Goal: Task Accomplishment & Management: Contribute content

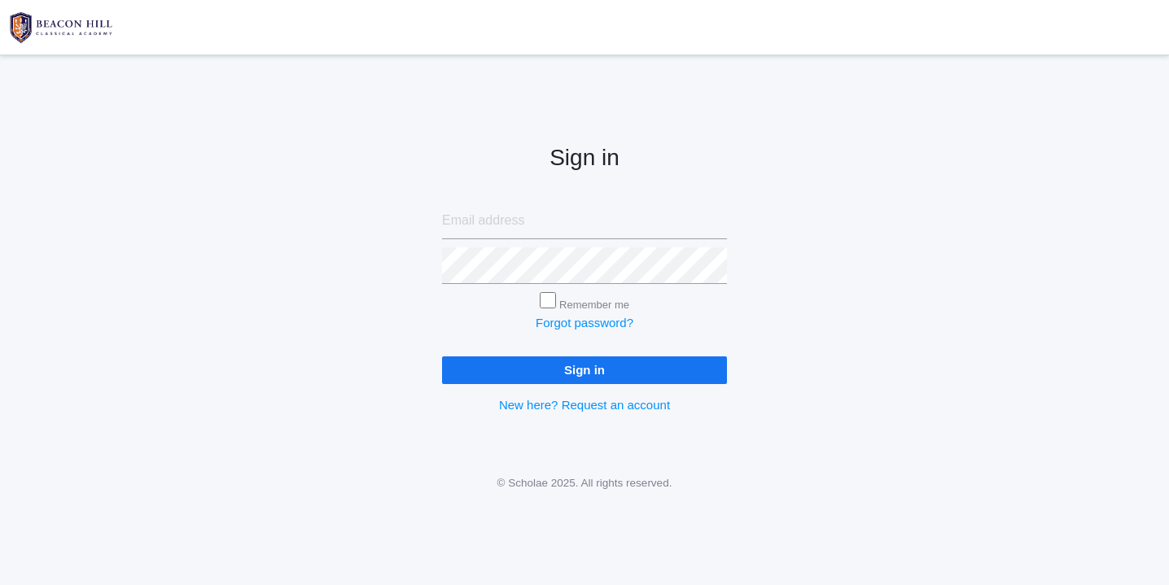
click at [498, 221] on input "email" at bounding box center [584, 221] width 285 height 37
type input "websterjl03@aol.com"
click at [559, 370] on input "Sign in" at bounding box center [584, 370] width 285 height 27
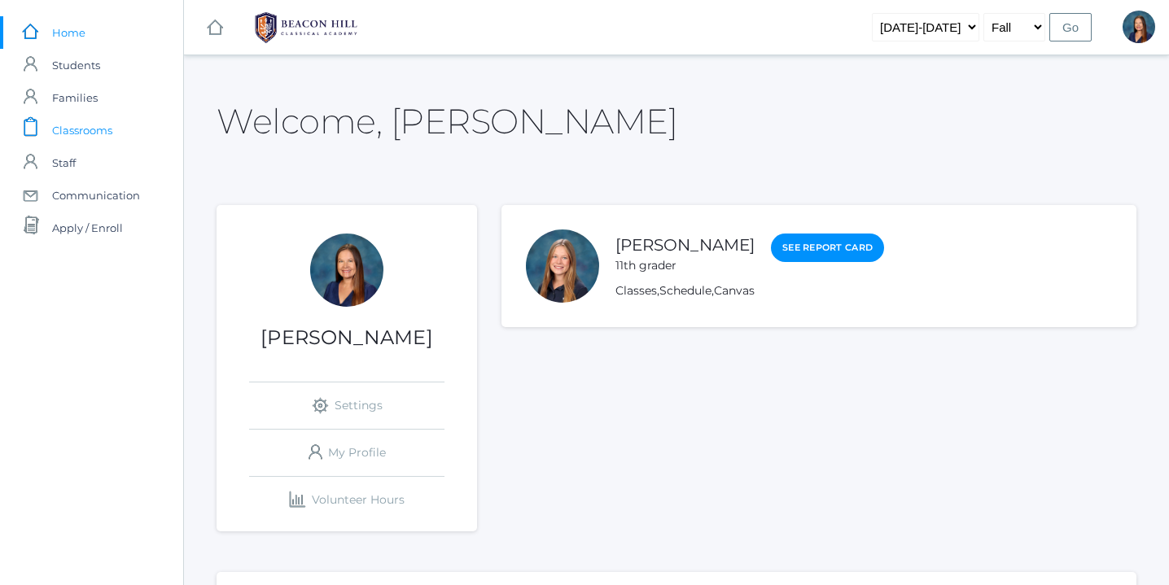
click at [85, 131] on span "Classrooms" at bounding box center [82, 130] width 60 height 33
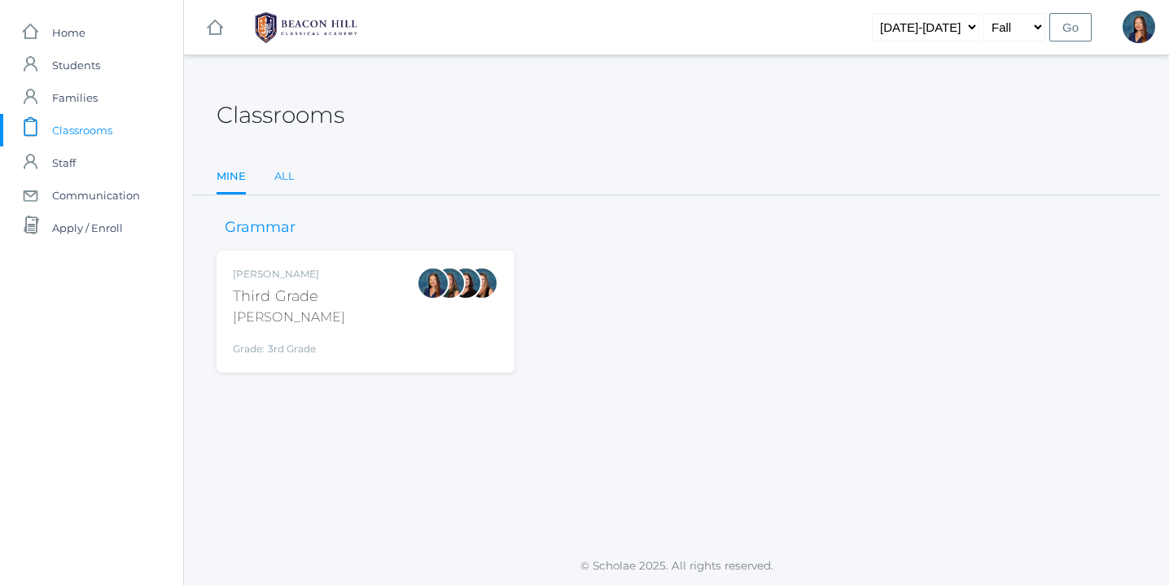
click at [283, 178] on link "All" at bounding box center [284, 176] width 20 height 33
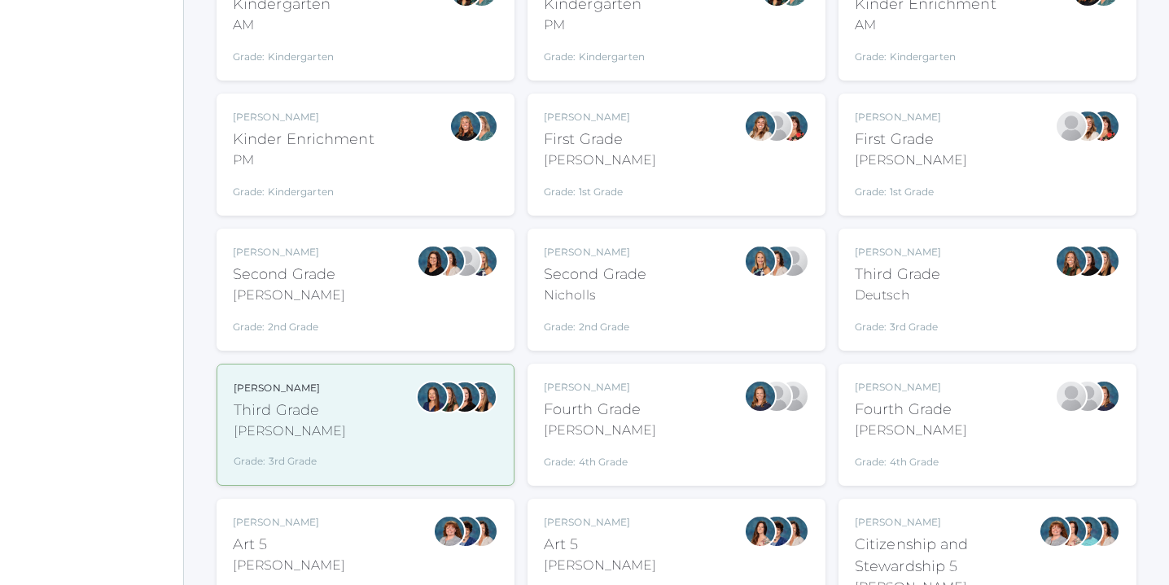
scroll to position [296, 0]
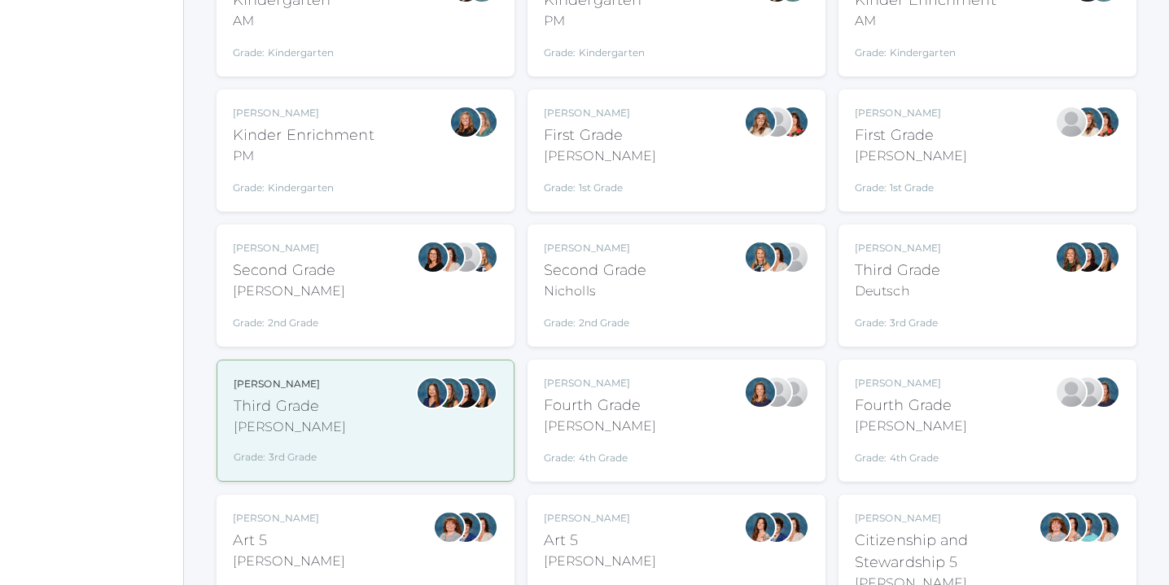
click at [1010, 278] on div "Andrea Deutsch Third Grade Deutsch Grade: 3rd Grade 03LA" at bounding box center [987, 286] width 265 height 90
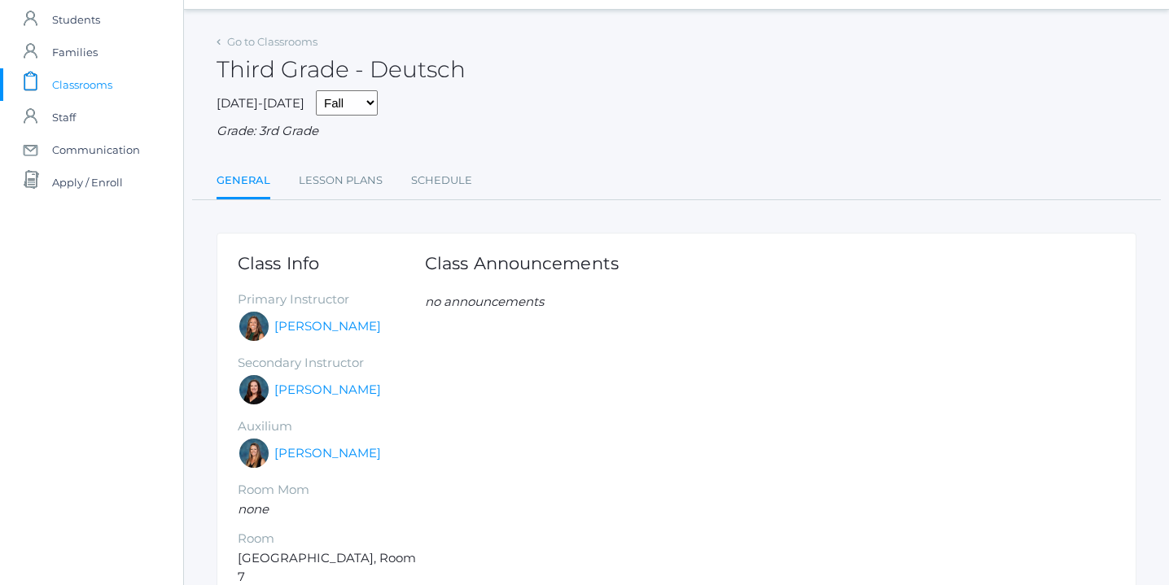
scroll to position [44, 0]
click at [352, 177] on link "Lesson Plans" at bounding box center [341, 182] width 84 height 33
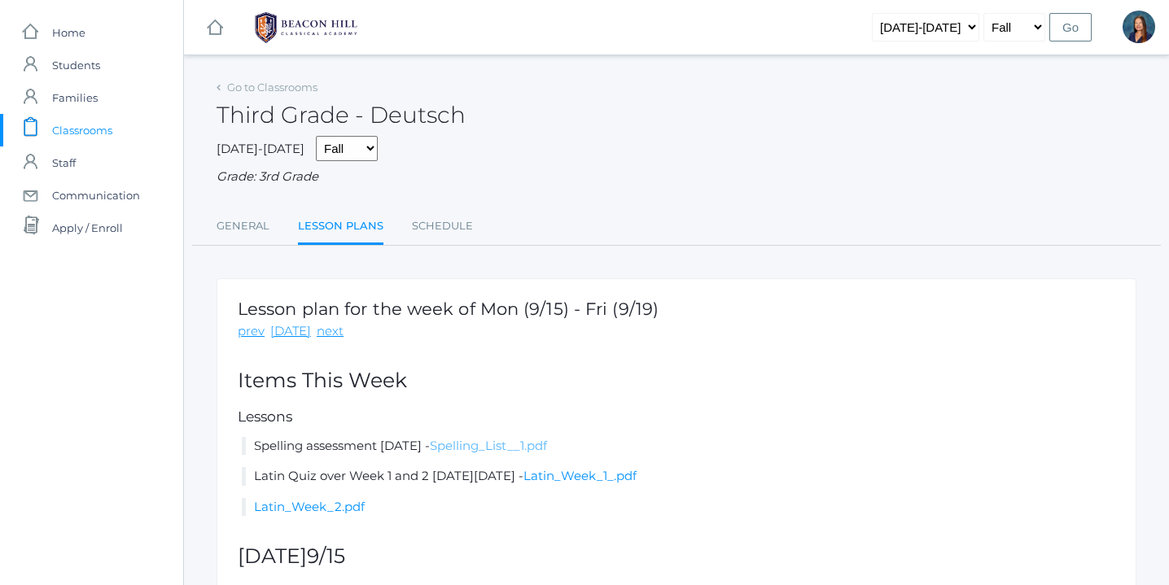
click at [547, 445] on link "Spelling_List__1.pdf" at bounding box center [488, 445] width 117 height 15
click at [258, 87] on link "Go to Classrooms" at bounding box center [272, 87] width 90 height 13
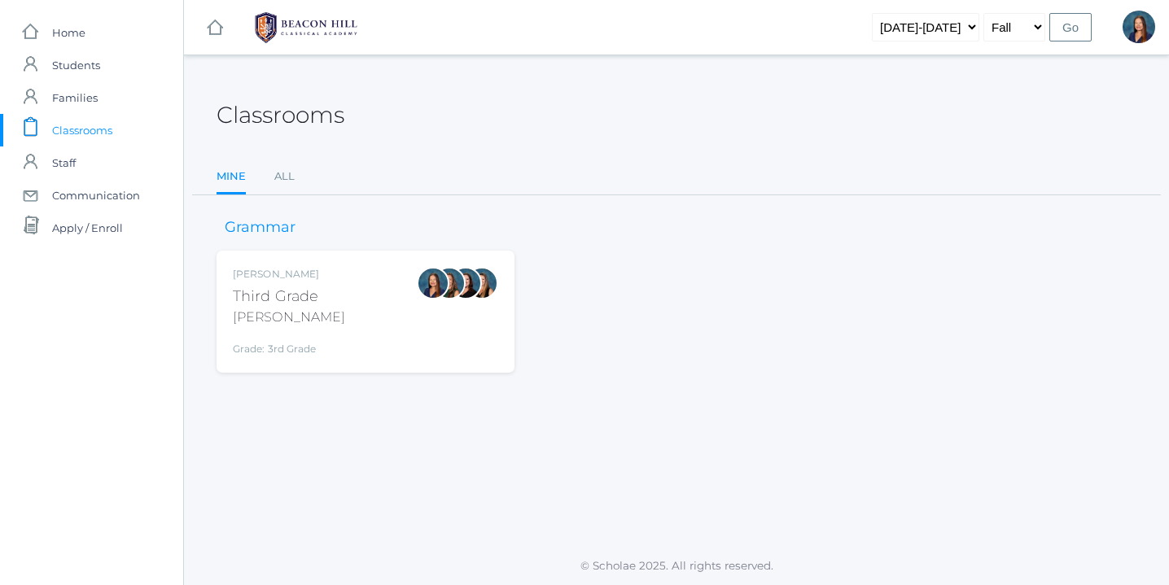
click at [348, 321] on div "[PERSON_NAME] Third Grade [PERSON_NAME] Grade: 3rd Grade 03LA" at bounding box center [365, 312] width 265 height 90
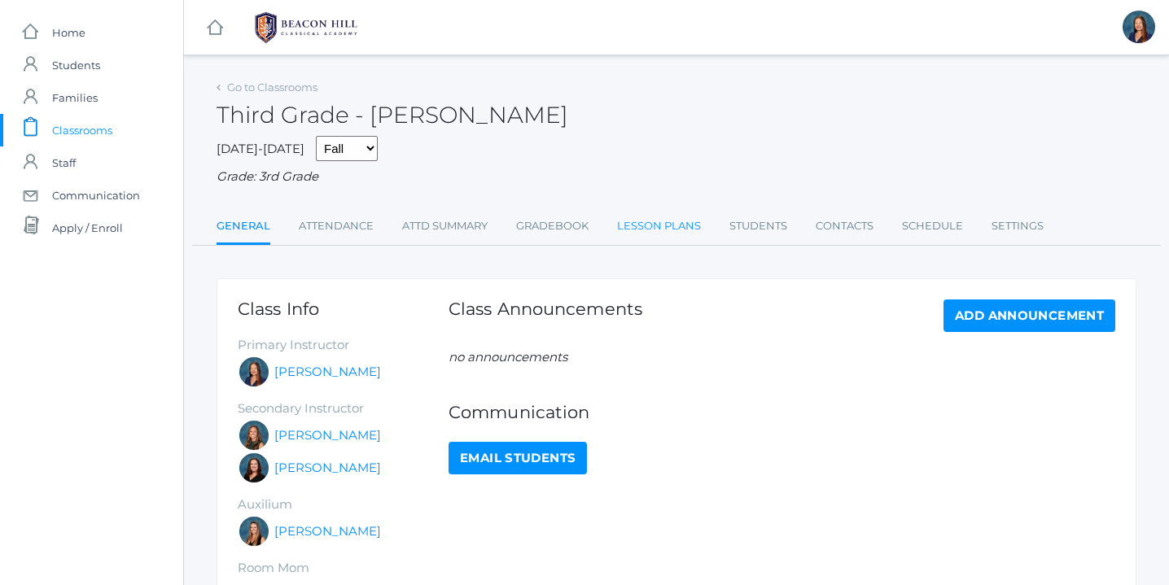
click at [653, 222] on link "Lesson Plans" at bounding box center [659, 226] width 84 height 33
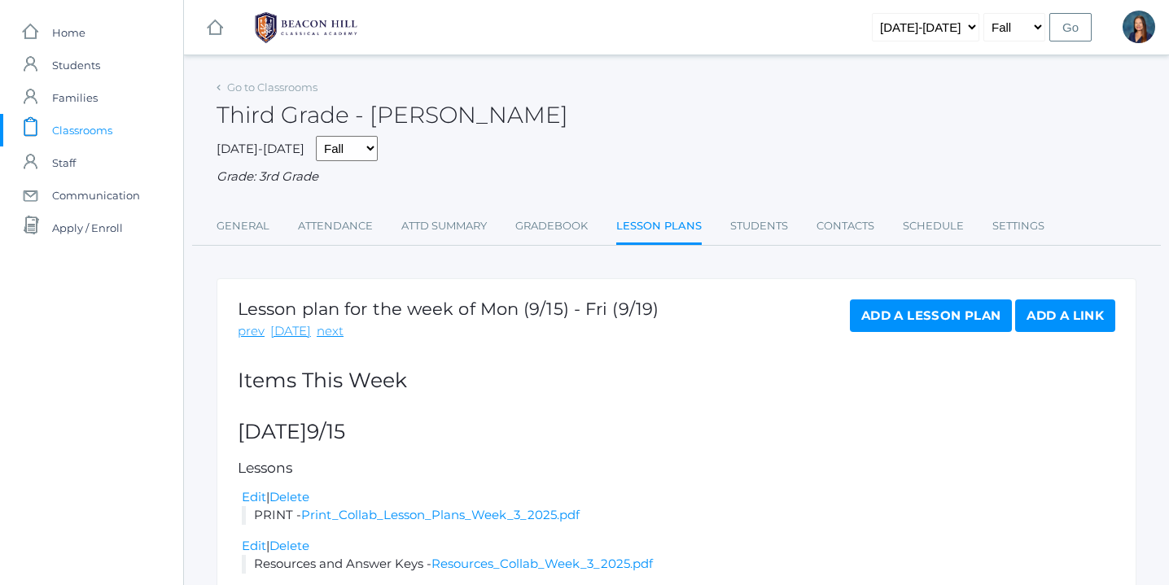
scroll to position [81, 0]
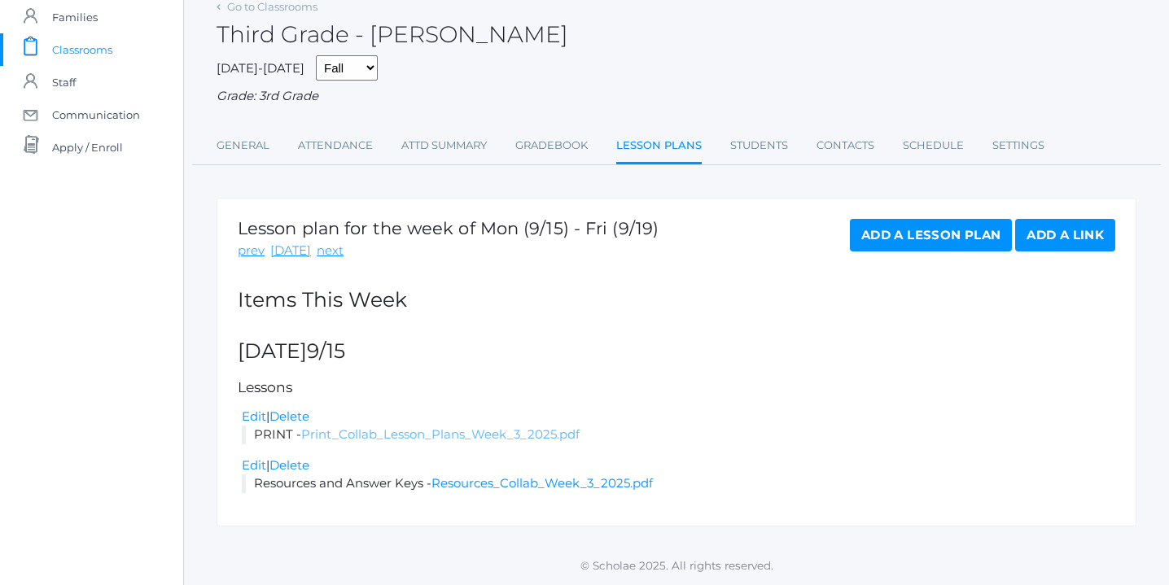
click at [449, 436] on link "Print_Collab_Lesson_Plans_Week_3_2025.pdf" at bounding box center [440, 434] width 278 height 15
click at [257, 7] on link "Go to Classrooms" at bounding box center [272, 6] width 90 height 13
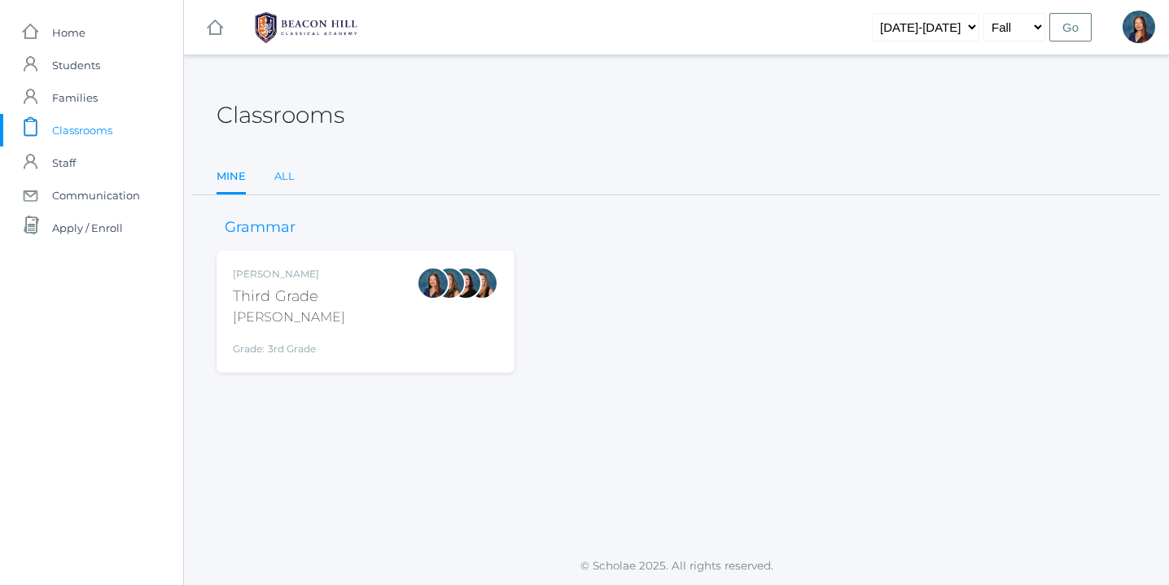
click at [288, 172] on link "All" at bounding box center [284, 176] width 20 height 33
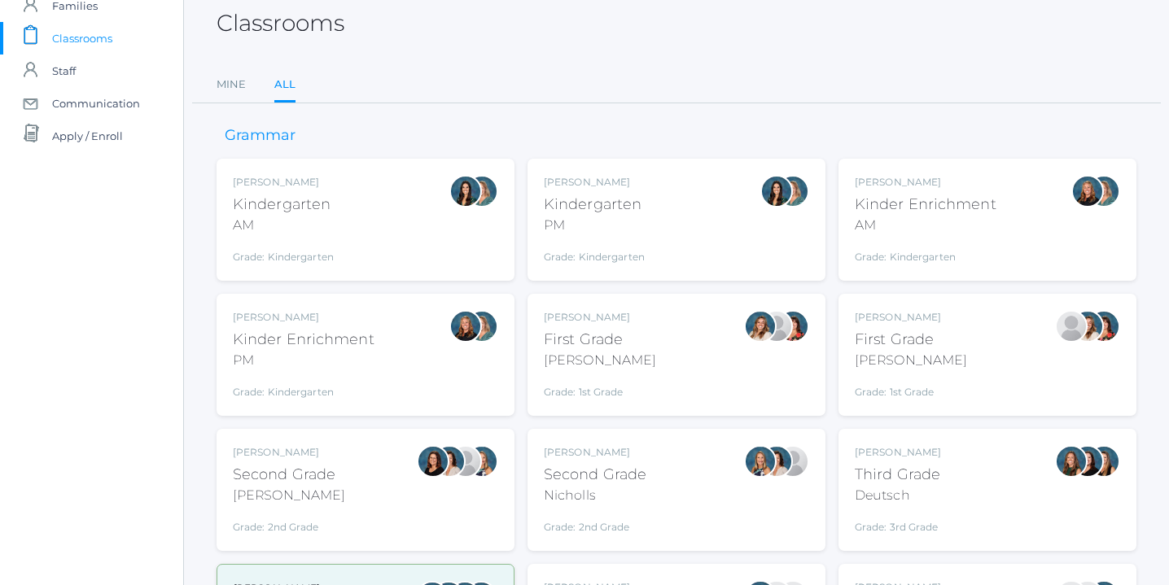
scroll to position [93, 0]
click at [981, 457] on div "Andrea Deutsch Third Grade Deutsch Grade: 3rd Grade 03LA" at bounding box center [987, 489] width 265 height 90
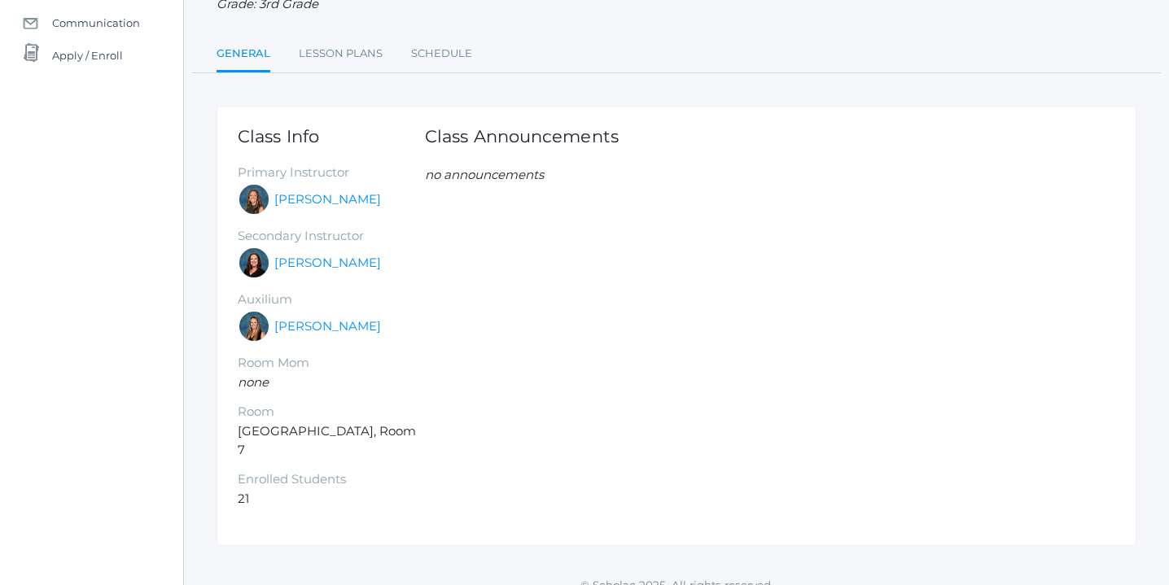
scroll to position [173, 0]
click at [346, 53] on link "Lesson Plans" at bounding box center [341, 53] width 84 height 33
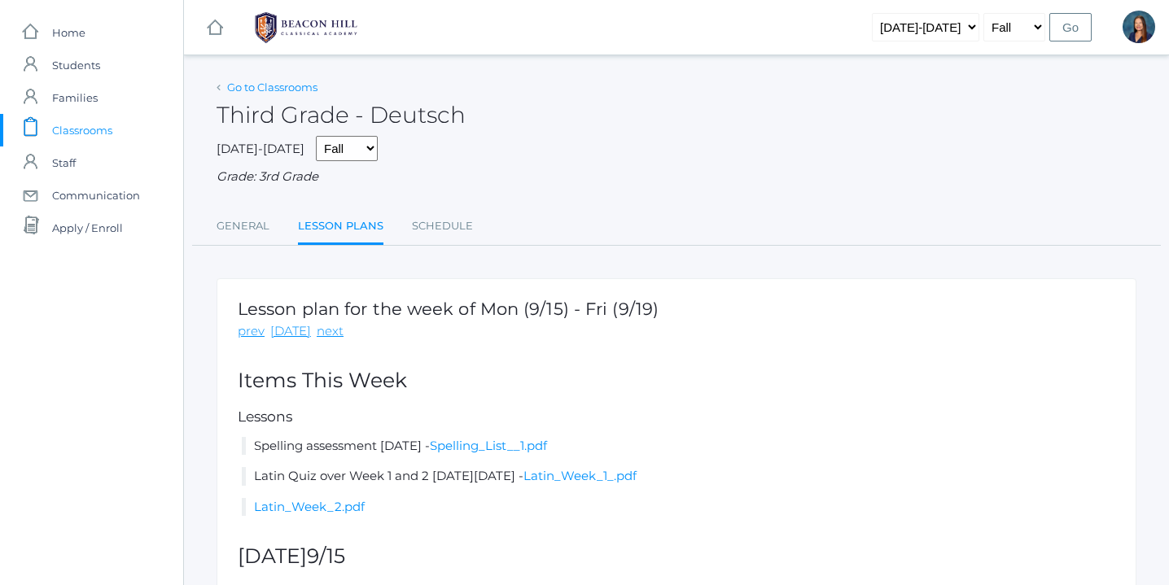
click at [285, 88] on link "Go to Classrooms" at bounding box center [272, 87] width 90 height 13
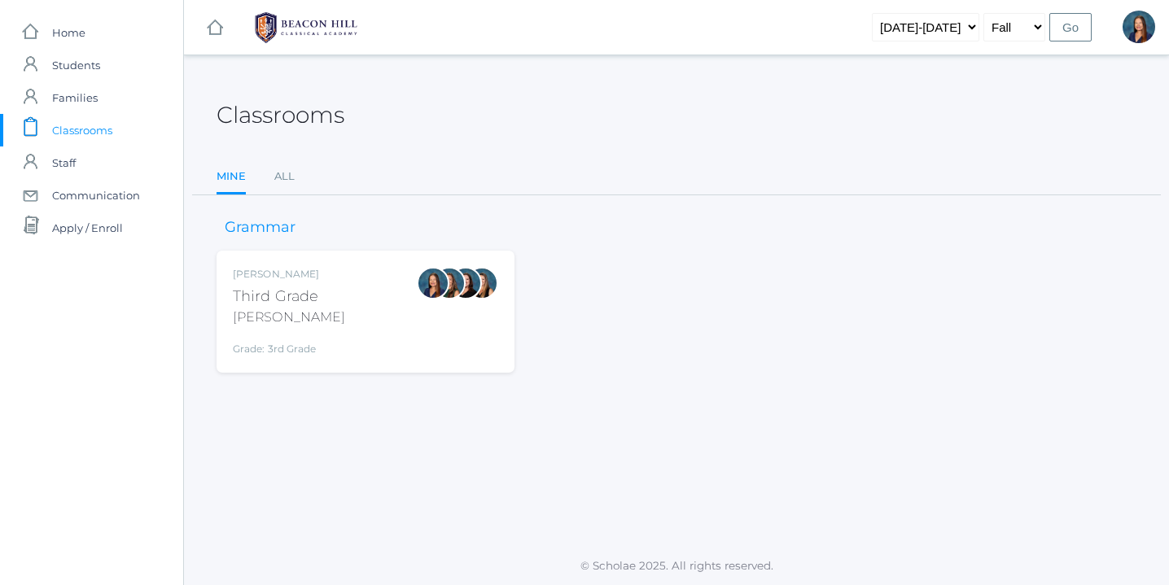
click at [332, 311] on div "[PERSON_NAME] Third Grade [PERSON_NAME] Grade: 3rd Grade 03LA" at bounding box center [365, 312] width 265 height 90
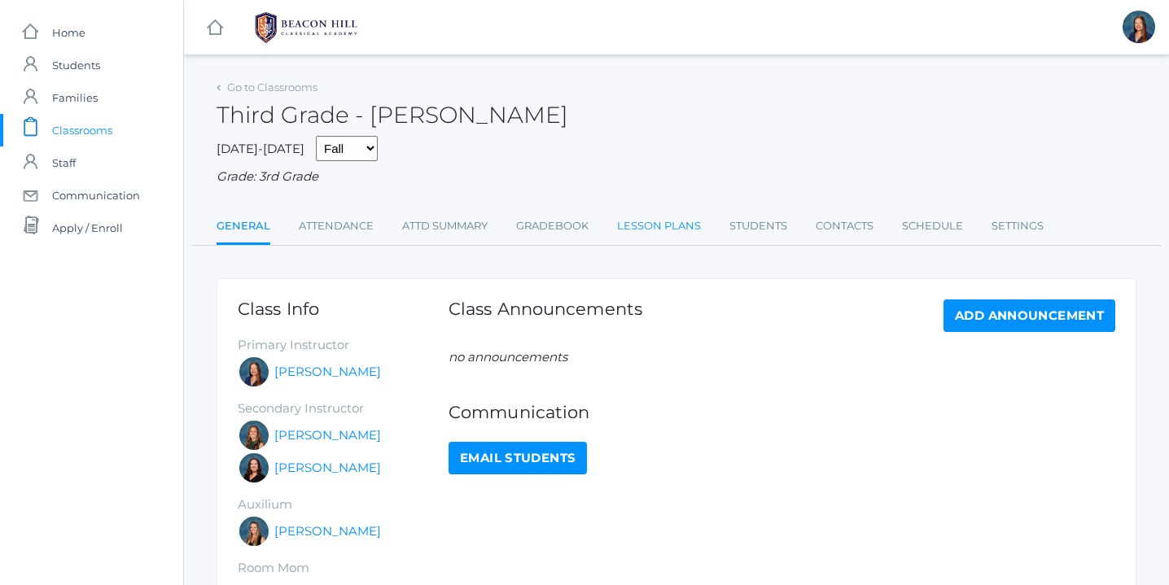
click at [672, 226] on link "Lesson Plans" at bounding box center [659, 226] width 84 height 33
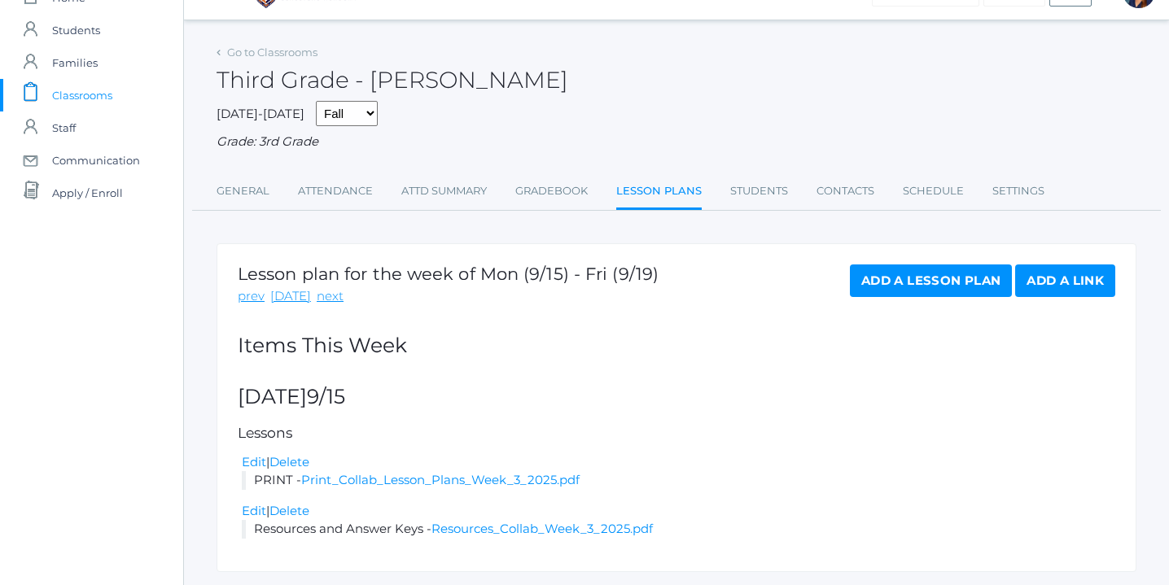
scroll to position [81, 0]
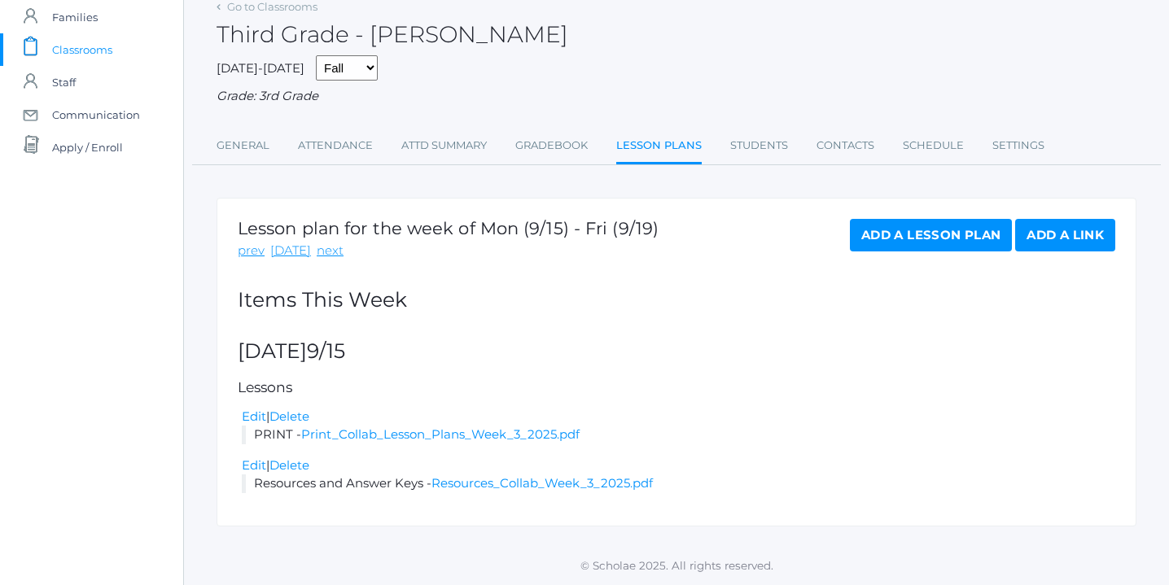
click at [925, 234] on link "Add a Lesson Plan" at bounding box center [931, 235] width 162 height 33
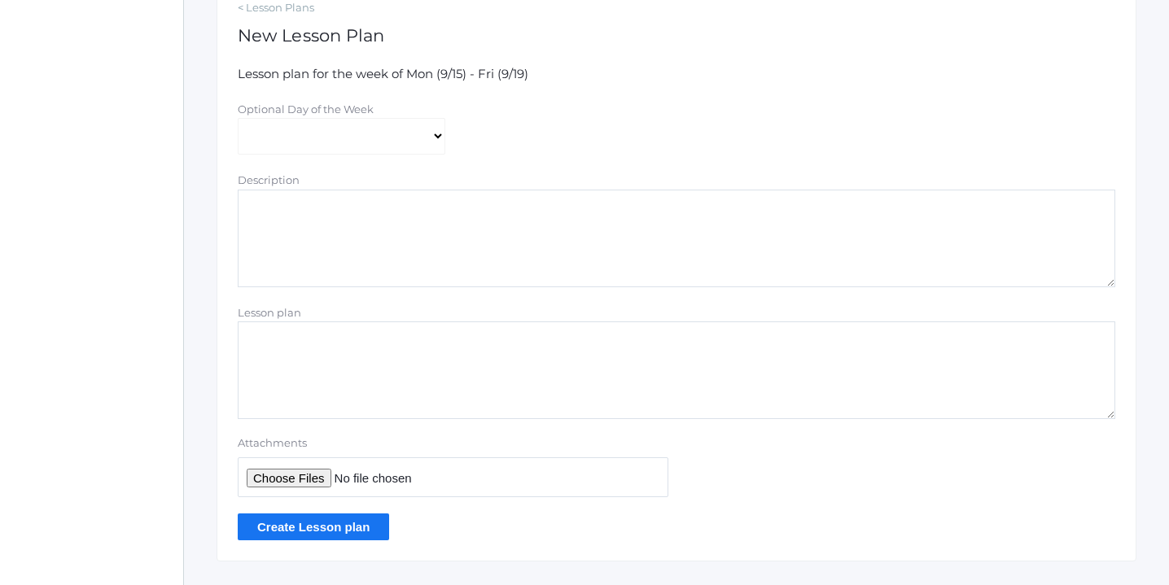
scroll to position [301, 0]
click at [304, 238] on textarea "Description" at bounding box center [677, 237] width 878 height 98
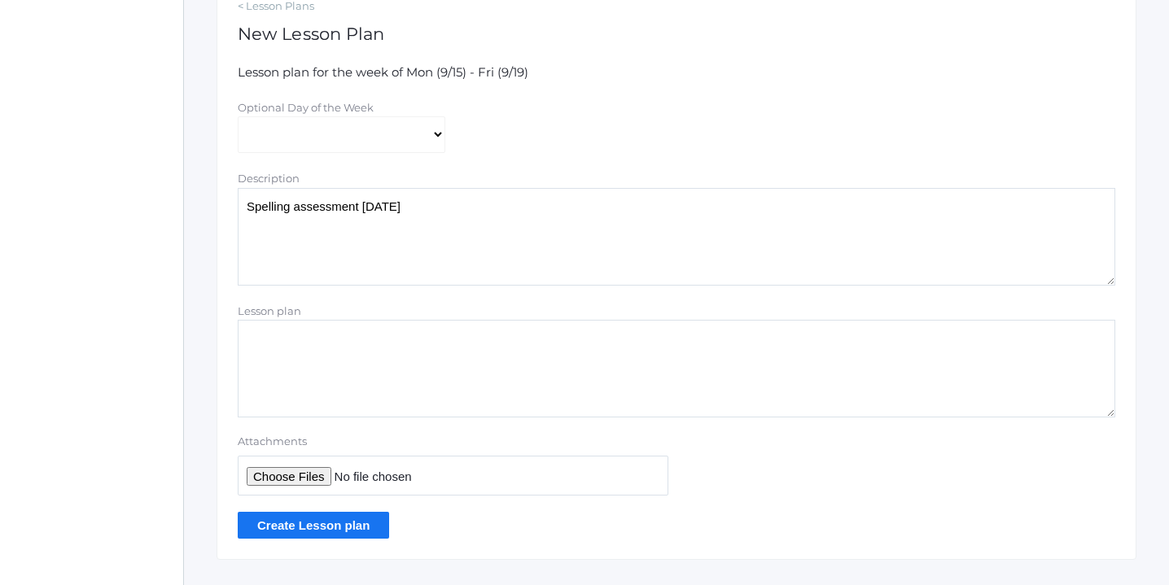
type textarea "Spelling assessment Friday, September 19"
click at [303, 478] on input "Attachments" at bounding box center [453, 476] width 431 height 40
type input "C:\fakepath\Spelling List 1.pdf"
click at [327, 523] on input "Create Lesson plan" at bounding box center [313, 525] width 151 height 27
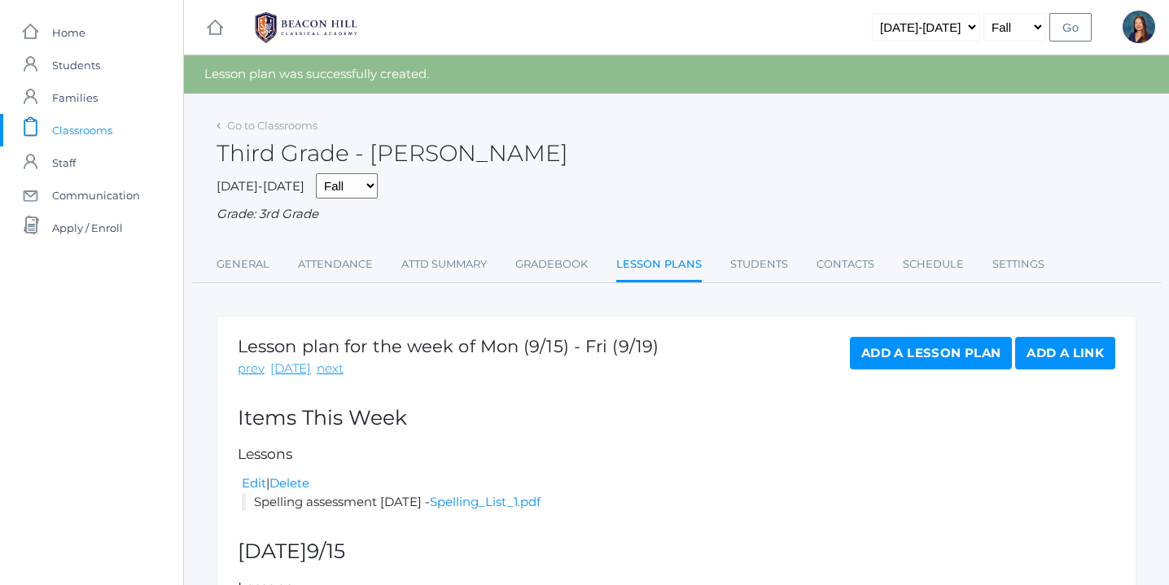
click at [951, 355] on link "Add a Lesson Plan" at bounding box center [931, 353] width 162 height 33
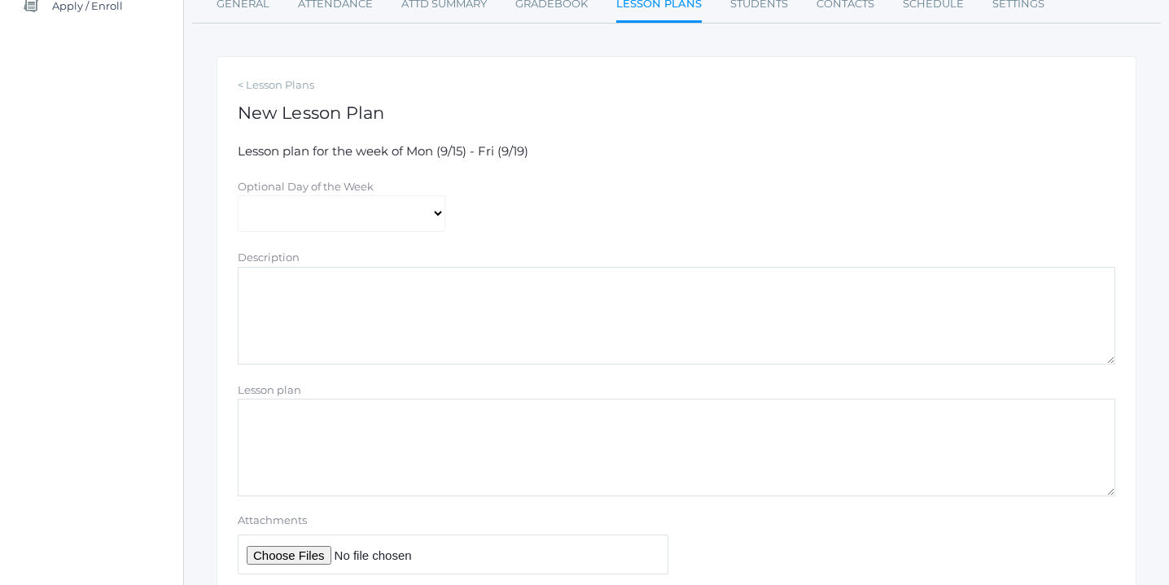
scroll to position [228, 0]
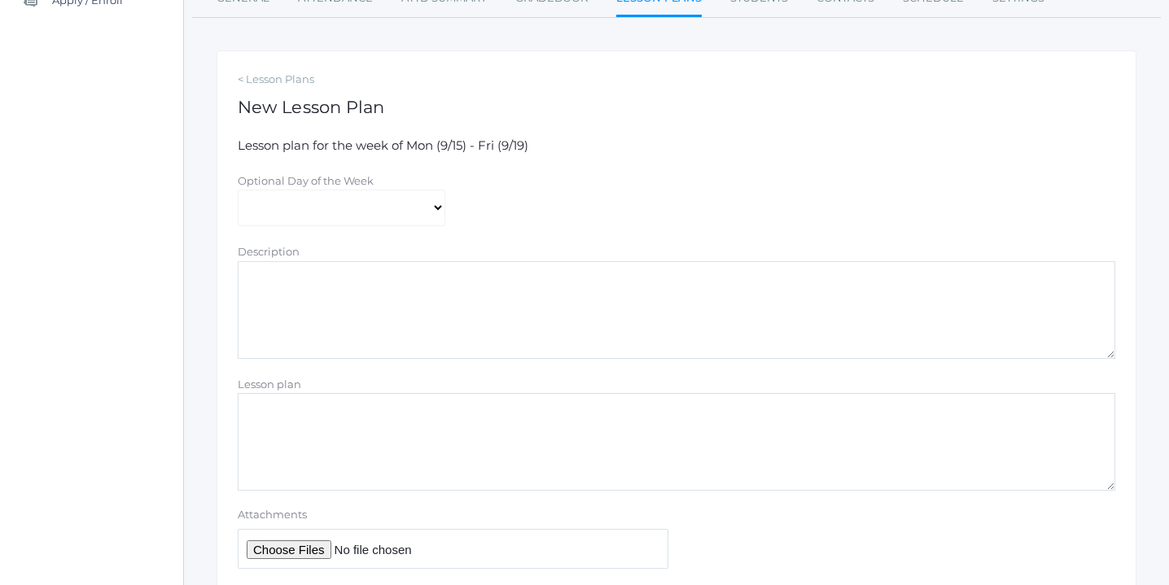
click at [441, 317] on textarea "Description" at bounding box center [677, 310] width 878 height 98
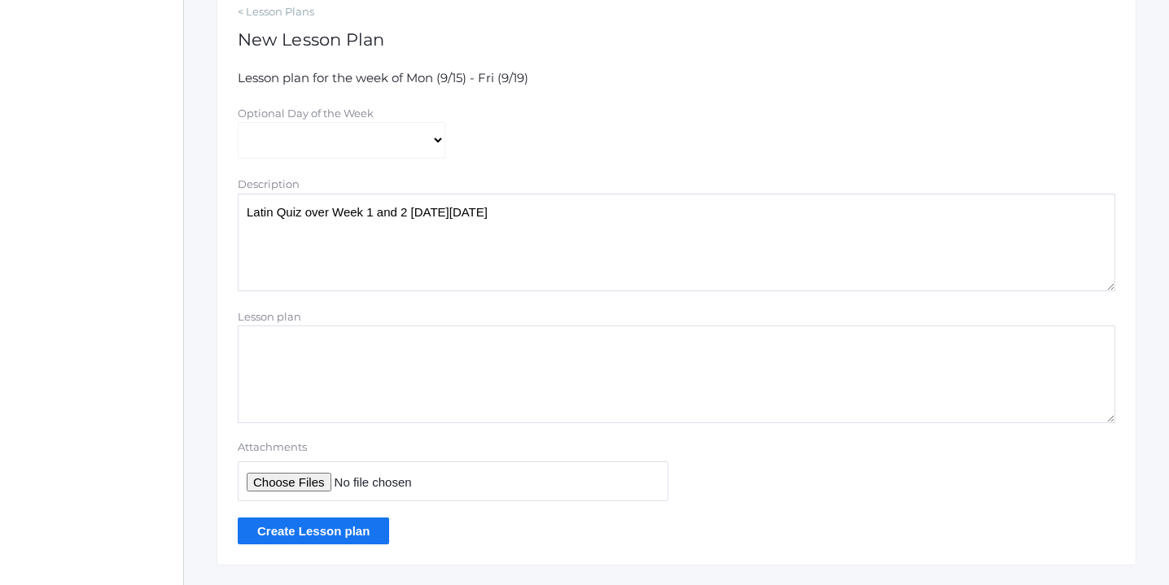
scroll to position [298, 0]
type textarea "Latin Quiz over Week 1 and 2 [DATE][DATE]"
click at [307, 480] on input "Attachments" at bounding box center [453, 479] width 431 height 40
click at [296, 478] on input "Attachments" at bounding box center [453, 479] width 431 height 40
click at [309, 473] on input "Attachments" at bounding box center [453, 479] width 431 height 40
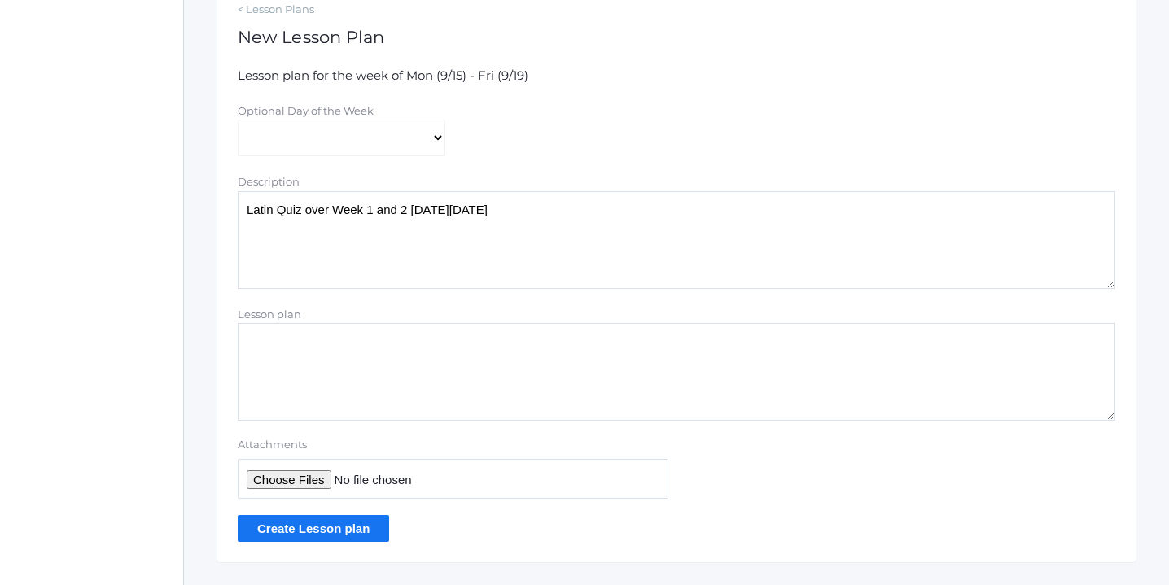
type input "C:\fakepath\Latin Week 1.pdf"
click at [328, 524] on input "Create Lesson plan" at bounding box center [313, 528] width 151 height 27
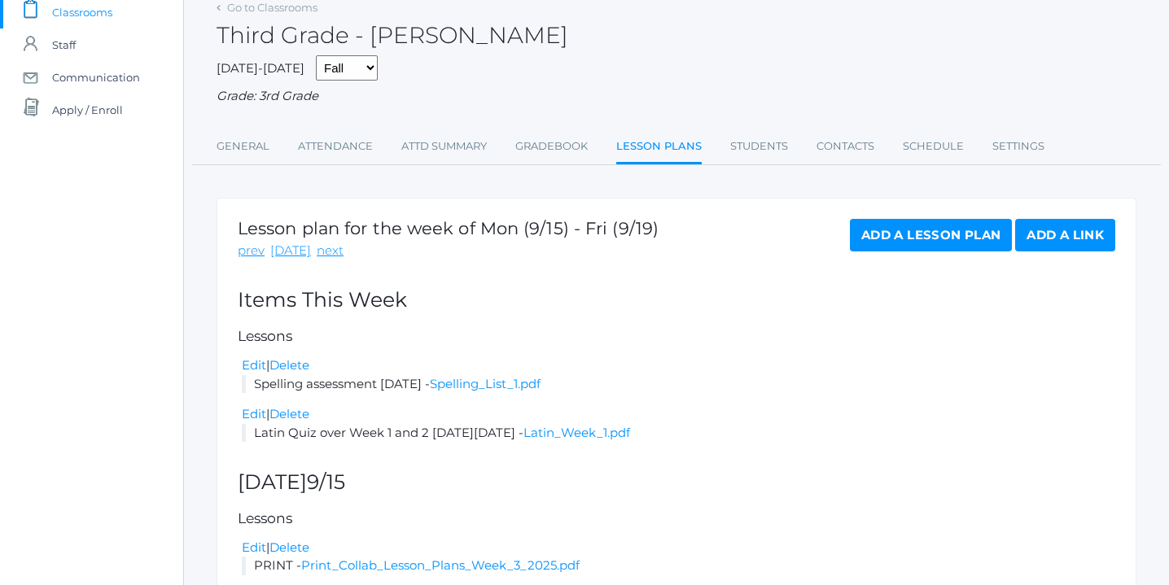
scroll to position [120, 0]
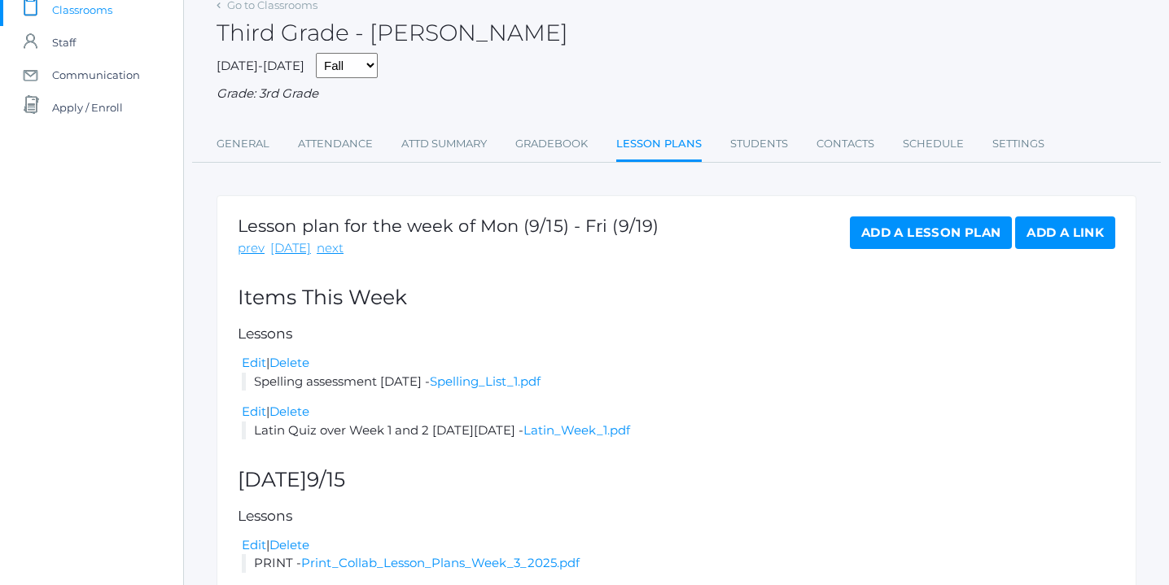
click at [926, 227] on link "Add a Lesson Plan" at bounding box center [931, 233] width 162 height 33
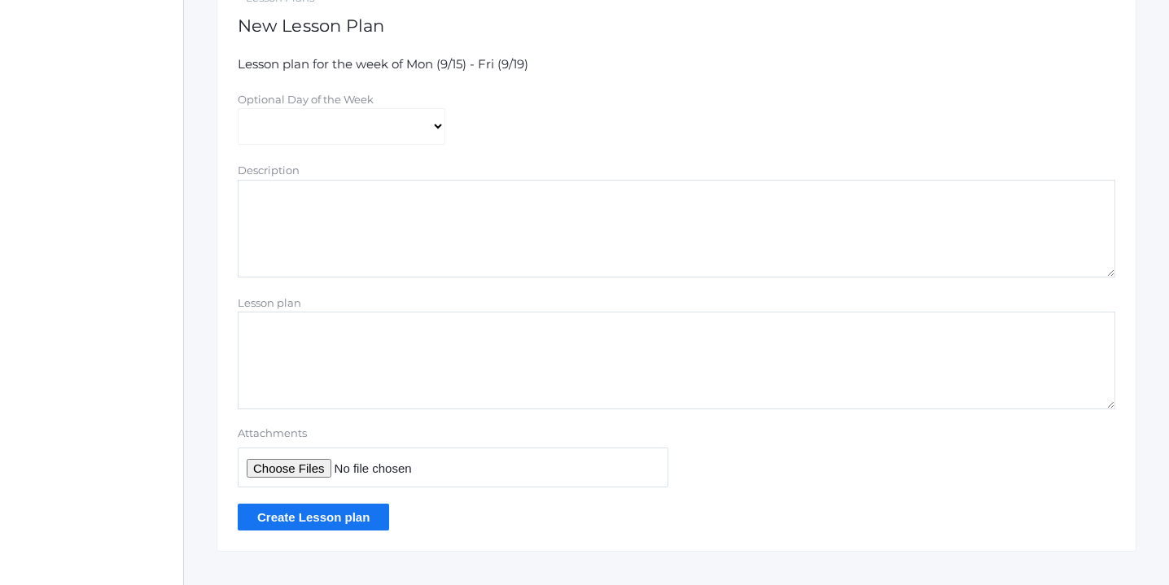
scroll to position [312, 0]
click at [283, 466] on input "Attachments" at bounding box center [453, 465] width 431 height 40
type input "C:\fakepath\Latin Week 2.pdf"
click at [301, 515] on input "Create Lesson plan" at bounding box center [313, 514] width 151 height 27
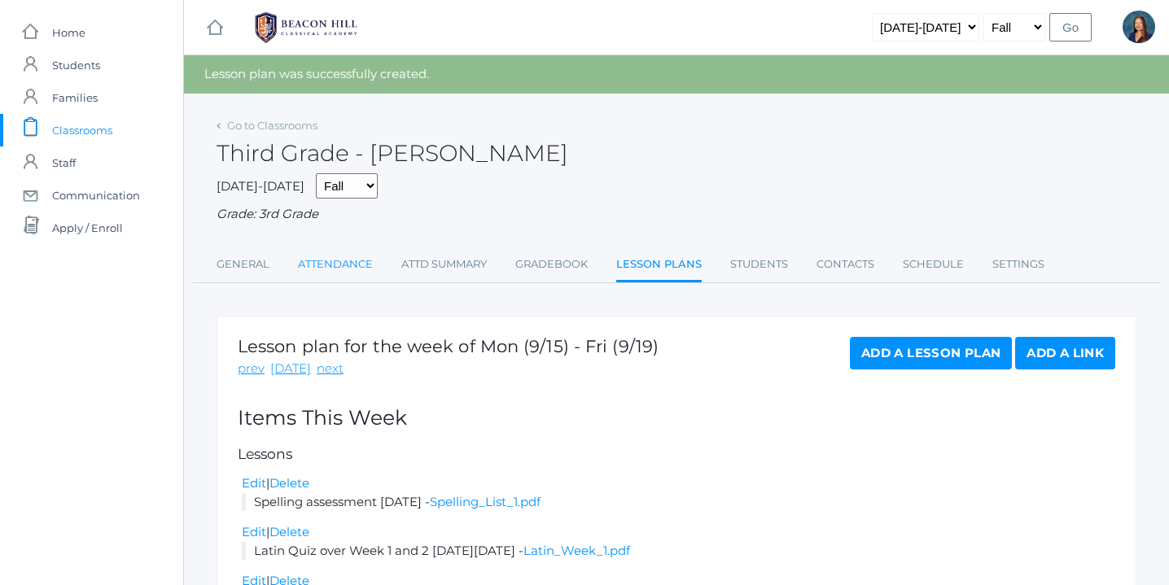
click at [344, 261] on link "Attendance" at bounding box center [335, 264] width 75 height 33
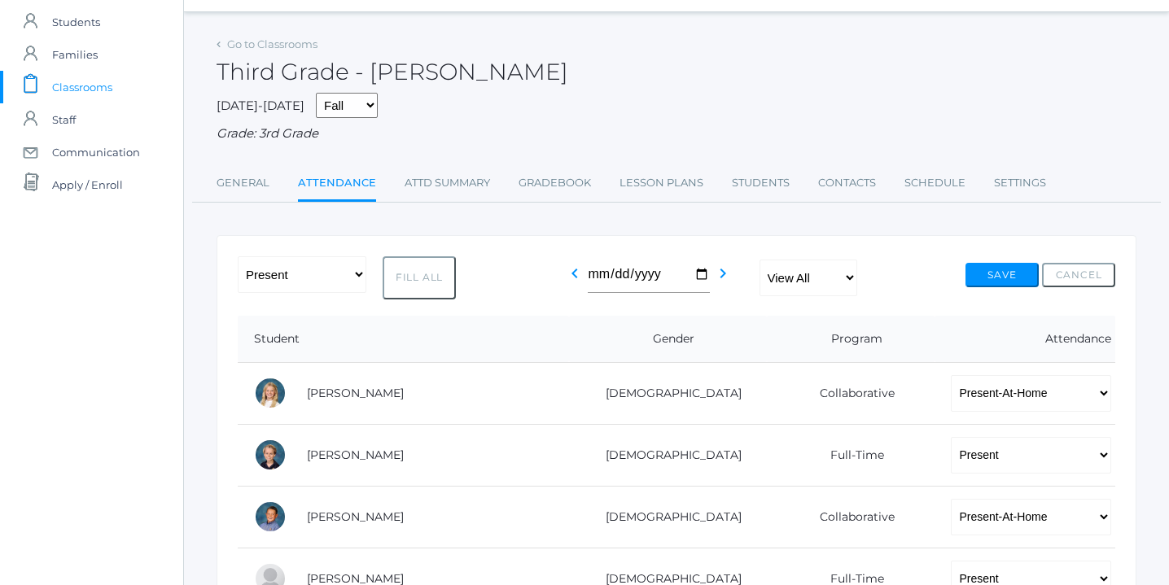
scroll to position [29, 0]
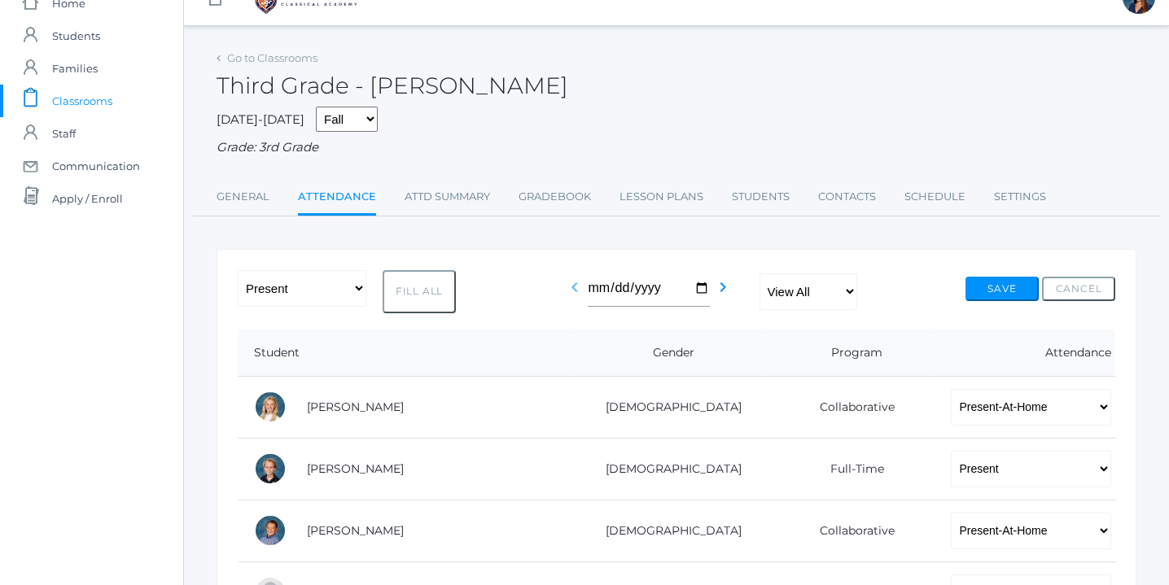
click at [575, 289] on icon "chevron_left" at bounding box center [575, 288] width 20 height 20
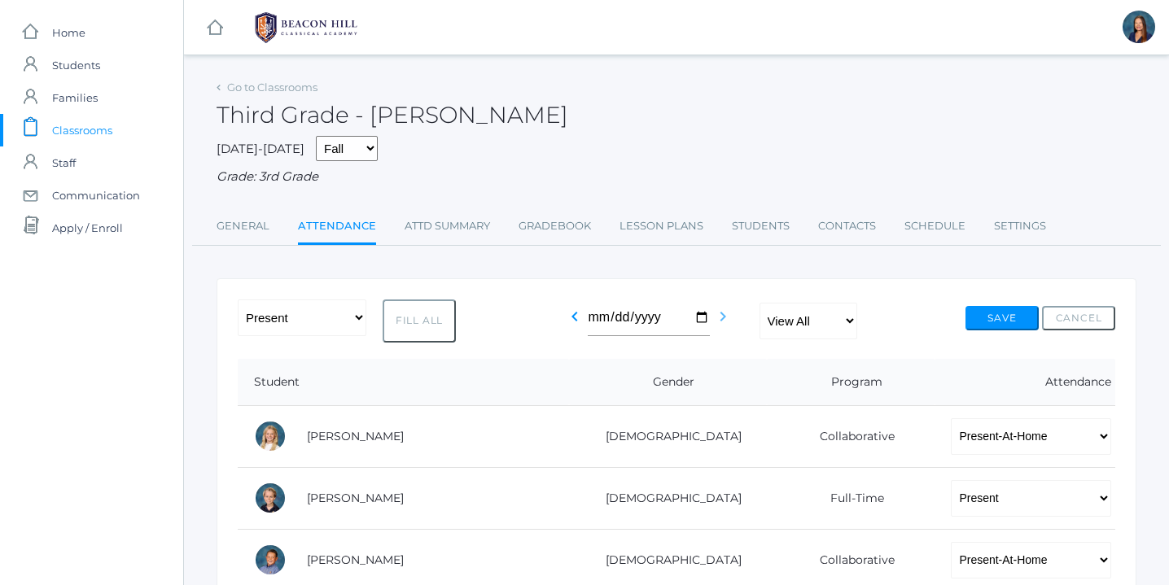
click at [724, 317] on icon "chevron_right" at bounding box center [723, 317] width 20 height 20
click at [563, 222] on link "Gradebook" at bounding box center [555, 226] width 72 height 33
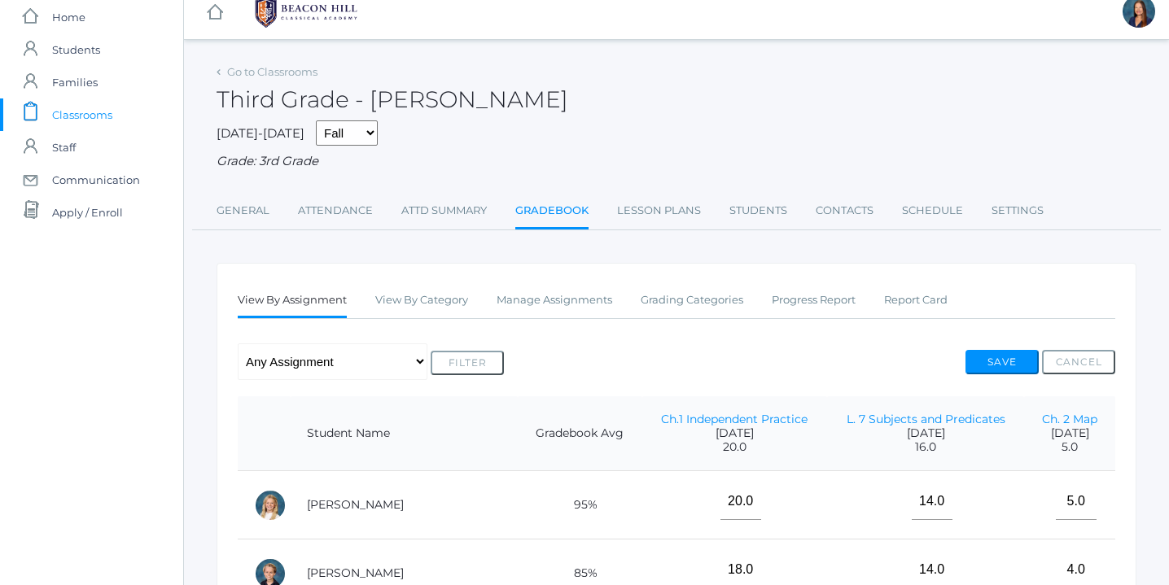
scroll to position [13, 0]
